Goal: Transaction & Acquisition: Purchase product/service

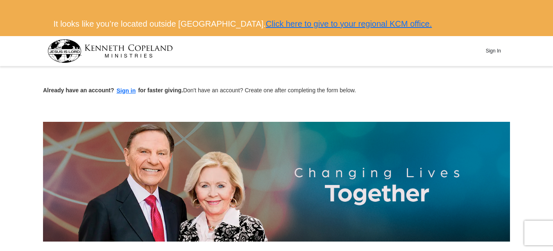
click at [284, 113] on div at bounding box center [276, 117] width 467 height 8
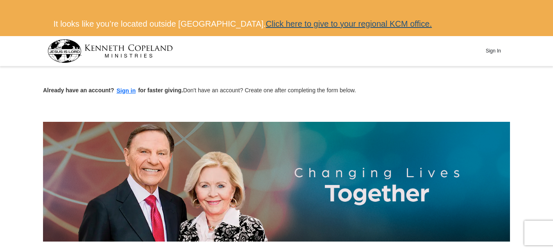
click at [328, 23] on link "Click here to give to your regional KCM office." at bounding box center [349, 23] width 166 height 9
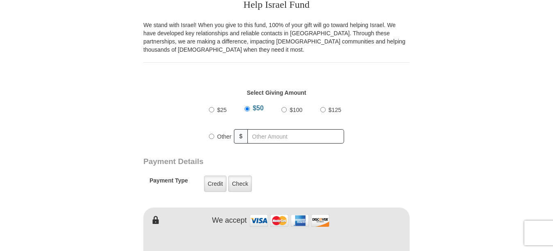
scroll to position [298, 0]
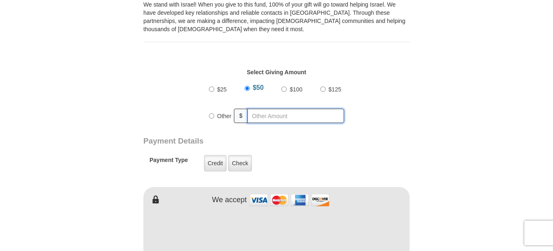
radio input "true"
click at [287, 116] on input "text" at bounding box center [297, 116] width 94 height 14
type input "10"
click at [267, 159] on div "Credit Credit Check Check" at bounding box center [228, 163] width 80 height 23
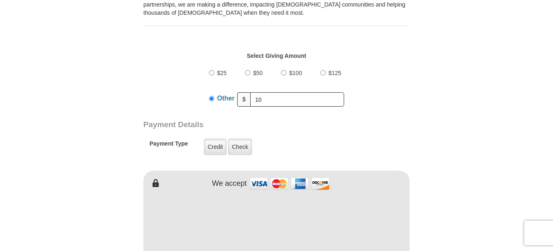
click at [451, 220] on form "Kenneth Copeland Ministries Online Giving Your seed sown will go to work immedi…" at bounding box center [276, 214] width 467 height 920
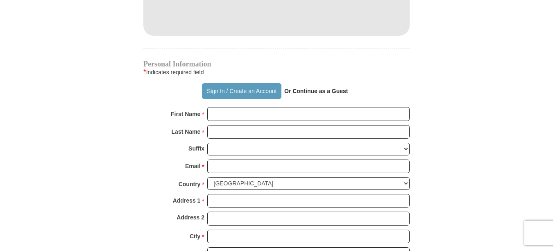
scroll to position [544, 0]
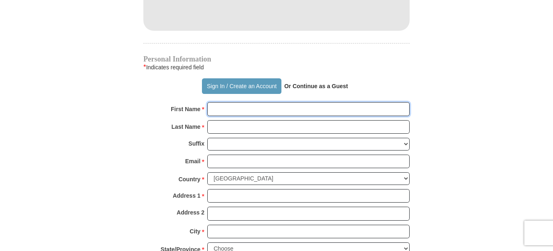
click at [260, 109] on input "First Name *" at bounding box center [308, 109] width 202 height 14
type input "Jemima"
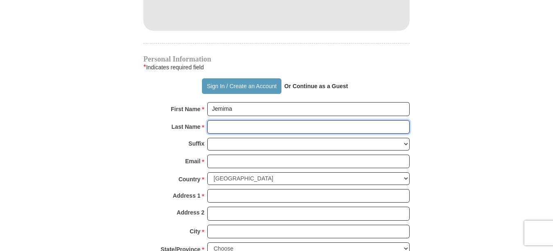
type input "Thompson"
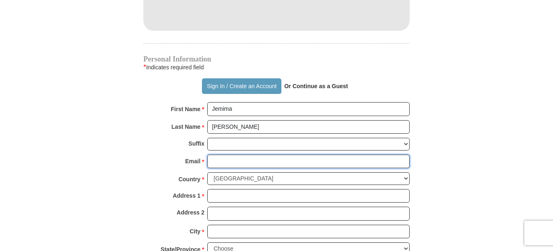
type input "jem.anna@outlook.com"
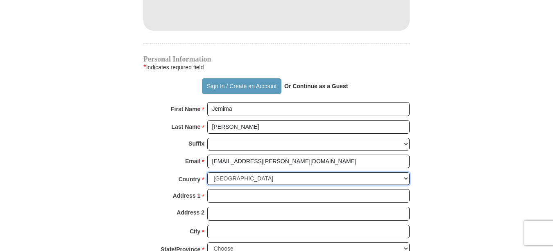
select select "GB"
type input "6A Woodstock Gardens"
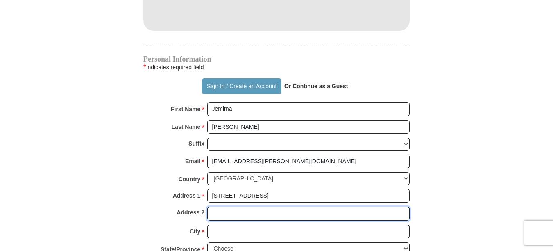
type input "Beckenham"
type input "Beckenham, Greater London, United Kingdom"
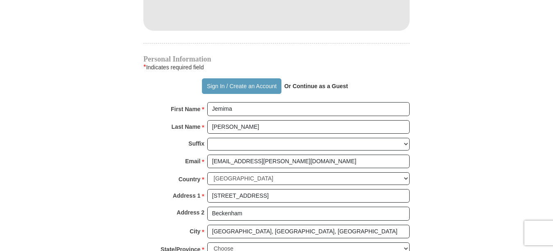
type input "BR3 5BE"
type input "07885574703"
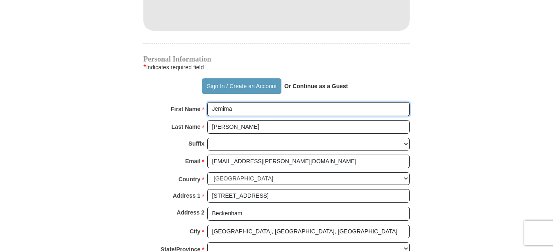
click at [252, 106] on input "Jemima" at bounding box center [308, 109] width 202 height 14
type input "Jemima Anna"
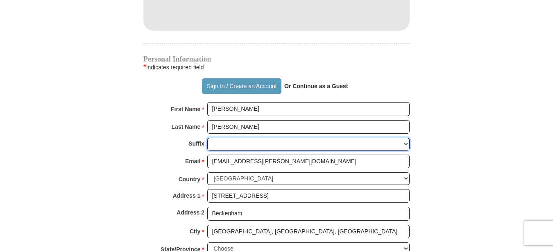
click at [256, 147] on select "Jr Sr I II III IV V VI" at bounding box center [308, 144] width 202 height 13
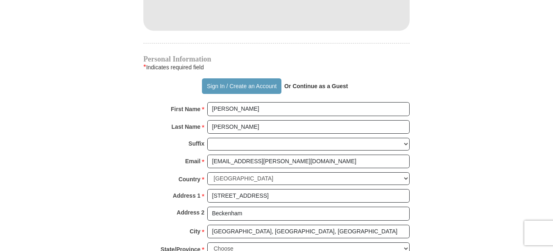
click at [176, 145] on div "Suffix Jr Sr I II III IV V VI" at bounding box center [276, 146] width 266 height 17
drag, startPoint x: 438, startPoint y: 197, endPoint x: 421, endPoint y: 188, distance: 18.7
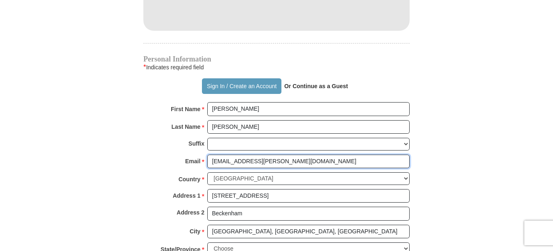
drag, startPoint x: 289, startPoint y: 163, endPoint x: 182, endPoint y: 161, distance: 107.3
click at [182, 161] on div "Email * jem.anna@outlook.com Please enter Email The email address you have ente…" at bounding box center [276, 163] width 266 height 18
type input "thedivinecall@aol.com"
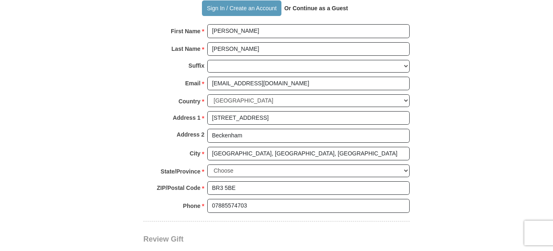
scroll to position [626, 0]
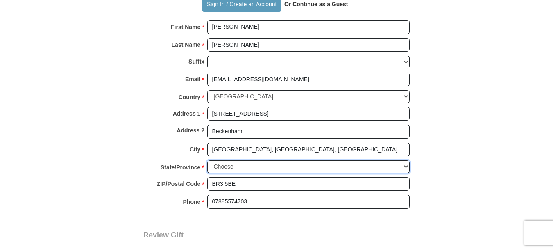
click at [363, 170] on select "Choose Antrim Ards Armagh Ballymena Ballymoney Banbridge Bedfordshire Belfast B…" at bounding box center [308, 166] width 202 height 13
select select "KENT"
click at [207, 160] on select "Choose Antrim Ards Armagh Ballymena Ballymoney Banbridge Bedfordshire Belfast B…" at bounding box center [308, 166] width 202 height 13
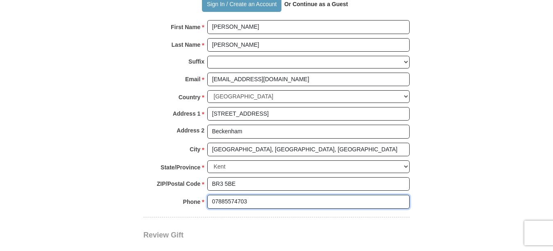
drag, startPoint x: 358, startPoint y: 196, endPoint x: 269, endPoint y: 197, distance: 88.5
click at [269, 197] on input "07885574703" at bounding box center [308, 202] width 202 height 14
click at [336, 219] on div "Review Gift Your monthly donation will start on the first occurrence on your se…" at bounding box center [276, 248] width 266 height 63
click at [301, 229] on div "Review Gift Your monthly donation will start on the first occurrence on your se…" at bounding box center [276, 248] width 266 height 63
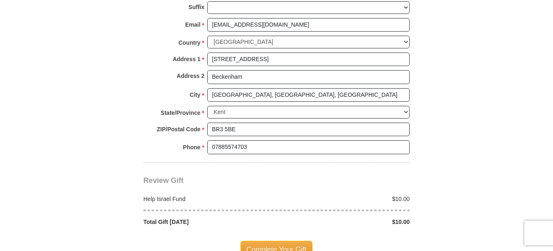
scroll to position [724, 0]
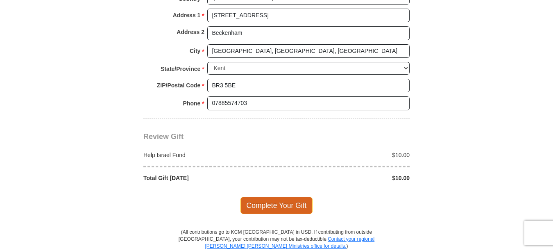
click at [290, 206] on span "Complete Your Gift" at bounding box center [276, 205] width 72 height 17
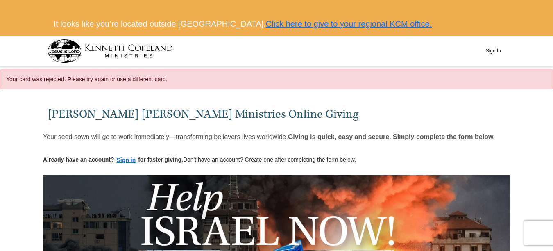
click at [393, 107] on h1 "[PERSON_NAME] [PERSON_NAME] Ministries Online Giving" at bounding box center [277, 114] width 458 height 14
click at [333, 127] on div "Kenneth Copeland Ministries Online Giving" at bounding box center [276, 112] width 467 height 34
click at [414, 125] on div "Kenneth Copeland Ministries Online Giving" at bounding box center [276, 112] width 467 height 34
click at [390, 115] on h1 "Kenneth Copeland Ministries Online Giving" at bounding box center [277, 114] width 458 height 14
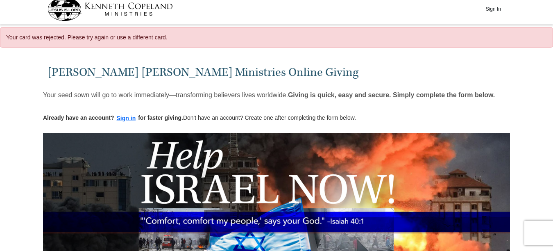
scroll to position [82, 0]
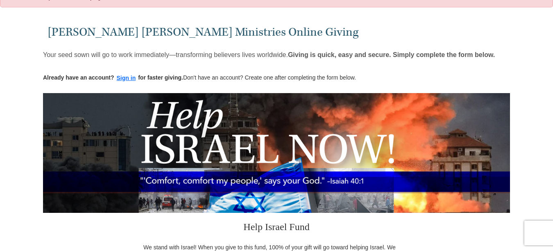
click at [175, 225] on h3 "Help Israel Fund" at bounding box center [276, 228] width 266 height 30
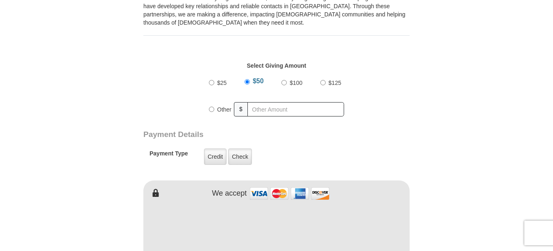
scroll to position [344, 0]
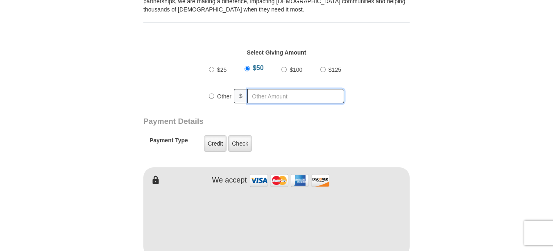
radio input "true"
click at [285, 90] on input "text" at bounding box center [297, 96] width 94 height 14
type input "10"
drag, startPoint x: 287, startPoint y: 249, endPoint x: 440, endPoint y: 222, distance: 155.1
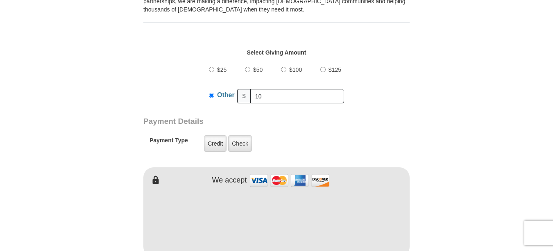
click at [440, 222] on form "Kenneth Copeland Ministries Online Giving Your seed sown will go to work immedi…" at bounding box center [276, 211] width 467 height 920
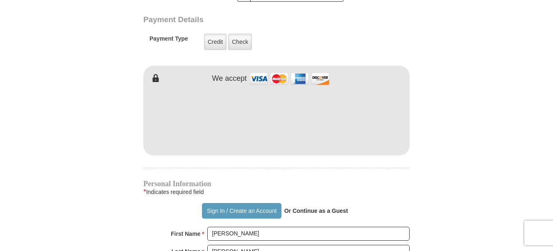
scroll to position [475, 0]
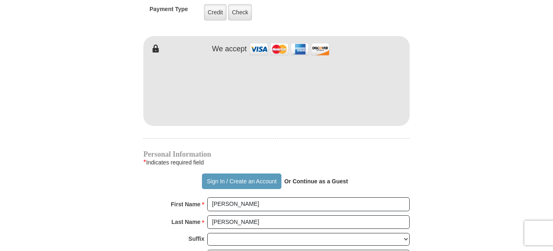
click at [450, 193] on form "Kenneth Copeland Ministries Online Giving Your seed sown will go to work immedi…" at bounding box center [276, 80] width 467 height 920
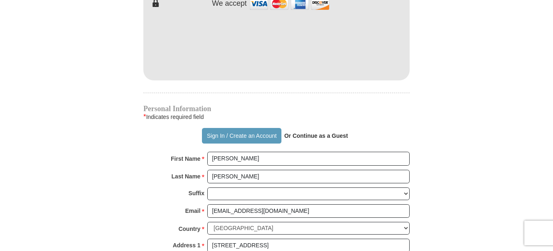
scroll to position [622, 0]
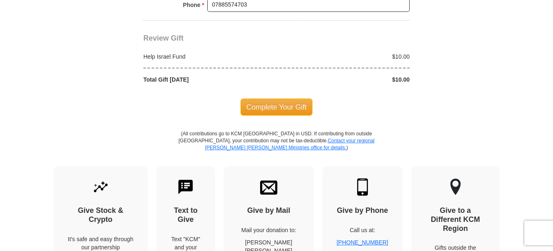
scroll to position [868, 0]
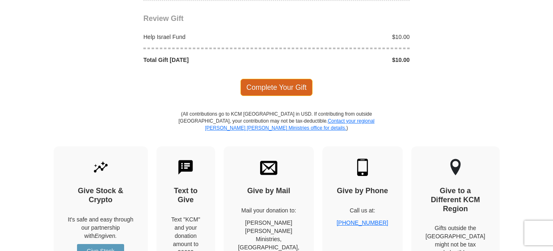
click at [282, 88] on span "Complete Your Gift" at bounding box center [276, 87] width 72 height 17
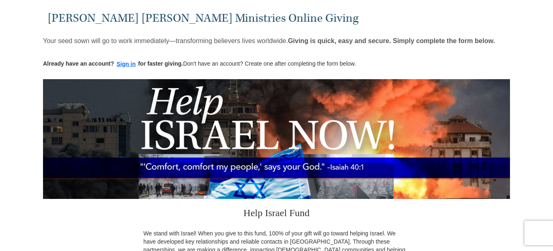
scroll to position [48, 0]
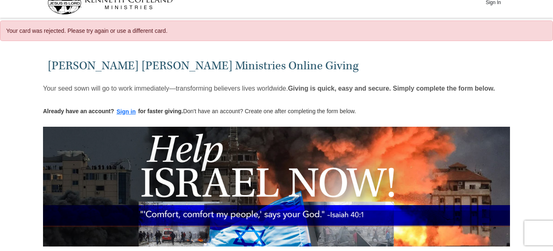
click at [342, 61] on h1 "[PERSON_NAME] [PERSON_NAME] Ministries Online Giving" at bounding box center [277, 66] width 458 height 14
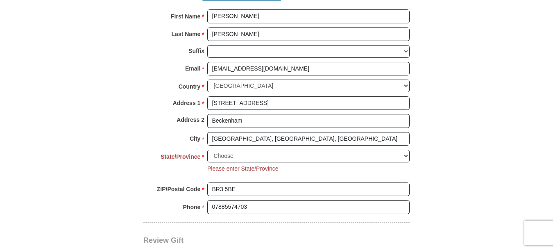
scroll to position [687, 0]
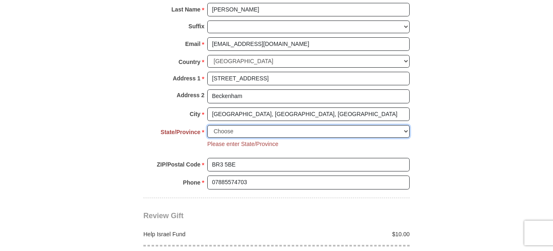
click at [317, 133] on select "Choose Alabama Alaska American Samoa Arizona Arkansas Armed Forces Americas Arm…" at bounding box center [308, 131] width 202 height 13
select select "KY"
click at [338, 134] on select "Choose Alabama Alaska American Samoa Arizona Arkansas Armed Forces Americas Arm…" at bounding box center [308, 131] width 202 height 13
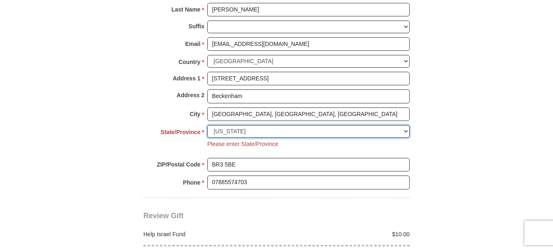
click at [349, 132] on select "Choose Alabama Alaska American Samoa Arizona Arkansas Armed Forces Americas Arm…" at bounding box center [308, 131] width 202 height 13
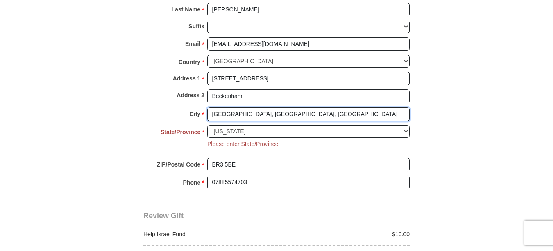
drag, startPoint x: 360, startPoint y: 113, endPoint x: 244, endPoint y: 112, distance: 115.9
click at [244, 112] on input "Beckenham, Greater London, United Kingdom" at bounding box center [308, 114] width 202 height 14
type input "Beckenham"
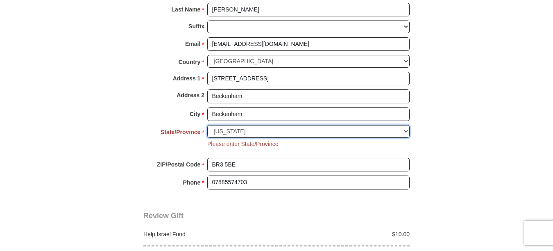
click at [211, 131] on select "Choose Alabama Alaska American Samoa Arizona Arkansas Armed Forces Americas Arm…" at bounding box center [308, 131] width 202 height 13
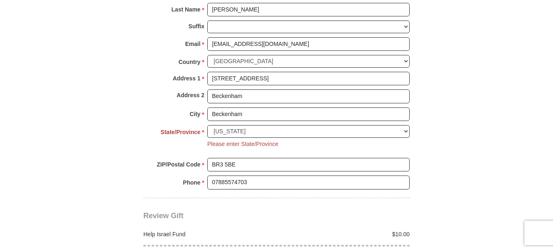
click at [274, 151] on div "Please enter State/Province" at bounding box center [242, 146] width 71 height 16
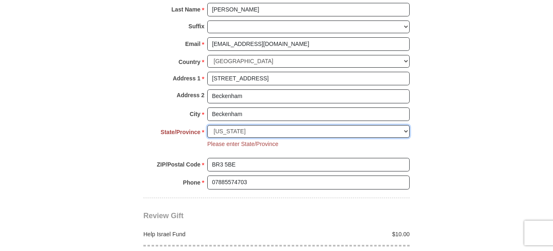
click at [352, 127] on select "Choose Alabama Alaska American Samoa Arizona Arkansas Armed Forces Americas Arm…" at bounding box center [308, 131] width 202 height 13
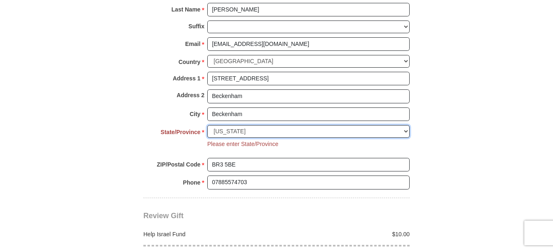
click at [400, 133] on select "Choose Alabama Alaska American Samoa Arizona Arkansas Armed Forces Americas Arm…" at bounding box center [308, 131] width 202 height 13
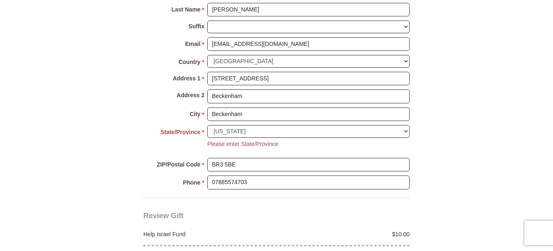
drag, startPoint x: 294, startPoint y: 106, endPoint x: 224, endPoint y: 109, distance: 70.9
click at [224, 109] on div "Personal Information * Indicates required field Sign In / Create an Account Or …" at bounding box center [276, 68] width 266 height 259
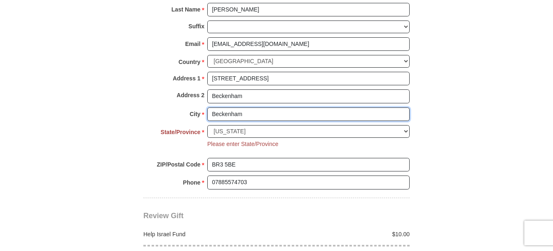
click at [244, 112] on input "Beckenham" at bounding box center [308, 114] width 202 height 14
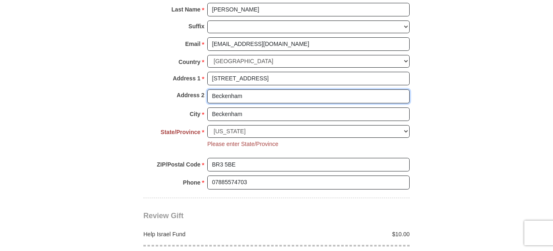
drag, startPoint x: 246, startPoint y: 95, endPoint x: 199, endPoint y: 96, distance: 46.7
click at [199, 96] on div "Address 2 Beckenham" at bounding box center [276, 98] width 266 height 18
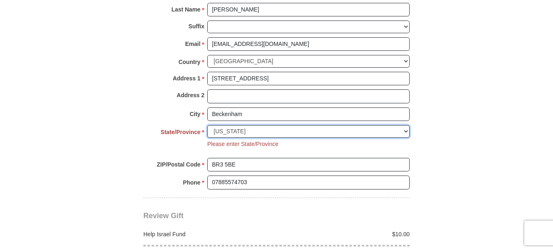
click at [236, 130] on select "Choose Alabama Alaska American Samoa Arizona Arkansas Armed Forces Americas Arm…" at bounding box center [308, 131] width 202 height 13
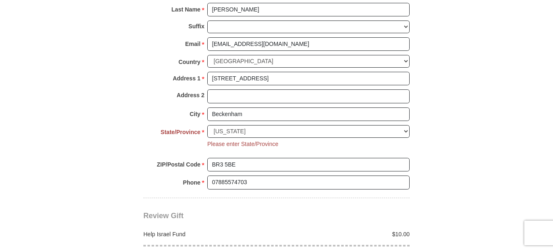
click at [167, 131] on strong "State/Province" at bounding box center [181, 131] width 40 height 11
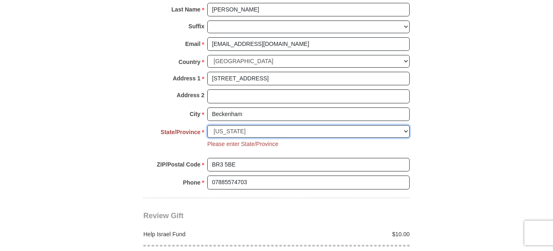
click at [207, 131] on select "Choose Alabama Alaska American Samoa Arizona Arkansas Armed Forces Americas Arm…" at bounding box center [308, 131] width 202 height 13
click at [234, 130] on select "Choose Alabama Alaska American Samoa Arizona Arkansas Armed Forces Americas Arm…" at bounding box center [308, 131] width 202 height 13
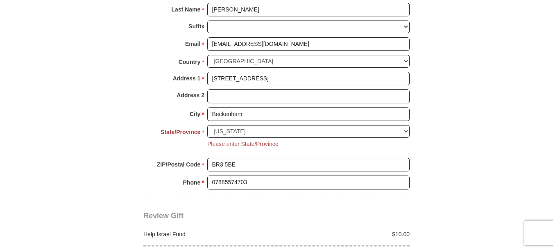
click at [171, 158] on label "ZIP/Postal Code *" at bounding box center [181, 165] width 48 height 14
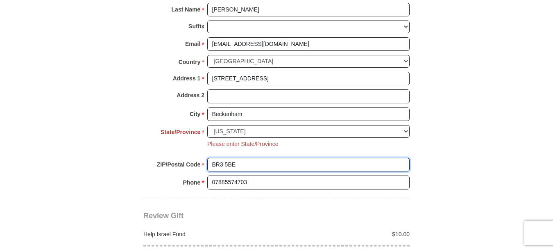
click at [207, 158] on input "BR3 5BE" at bounding box center [308, 165] width 202 height 14
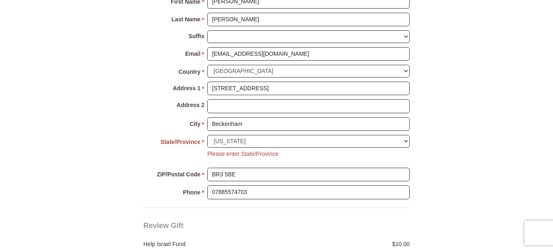
scroll to position [688, 0]
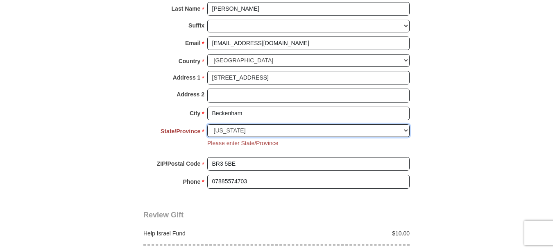
click at [364, 133] on select "Choose Alabama Alaska American Samoa Arizona Arkansas Armed Forces Americas Arm…" at bounding box center [308, 130] width 202 height 13
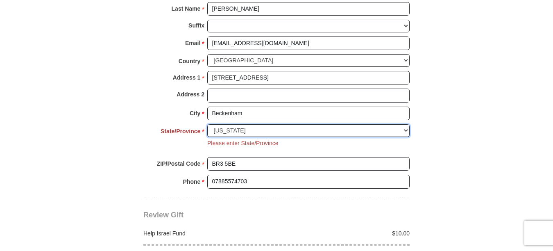
click at [365, 134] on select "Choose Alabama Alaska American Samoa Arizona Arkansas Armed Forces Americas Arm…" at bounding box center [308, 130] width 202 height 13
select select "TN"
click at [207, 124] on select "Choose Alabama Alaska American Samoa Arizona Arkansas Armed Forces Americas Arm…" at bounding box center [308, 130] width 202 height 13
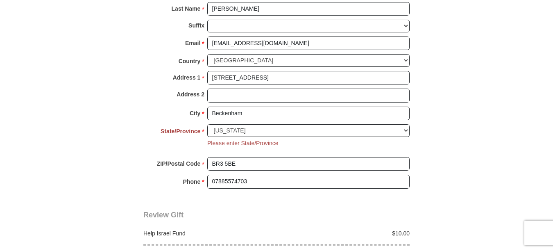
click at [362, 144] on div "Choose Alabama Alaska American Samoa Arizona Arkansas Armed Forces Americas Arm…" at bounding box center [308, 138] width 202 height 29
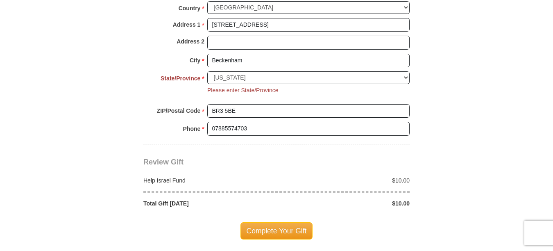
scroll to position [770, 0]
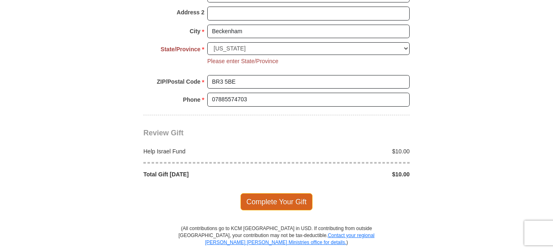
click at [299, 197] on span "Complete Your Gift" at bounding box center [276, 201] width 72 height 17
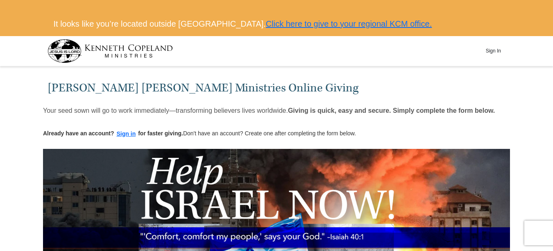
select select "TN"
click at [227, 66] on div at bounding box center [276, 67] width 553 height 3
click at [246, 83] on h1 "Kenneth Copeland Ministries Online Giving" at bounding box center [277, 88] width 458 height 14
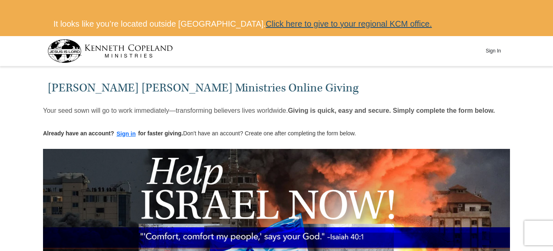
click at [366, 23] on link "Click here to give to your regional KCM office." at bounding box center [349, 23] width 166 height 9
click at [300, 27] on link "Click here to give to your regional KCM office." at bounding box center [349, 23] width 166 height 9
